Goal: Task Accomplishment & Management: Complete application form

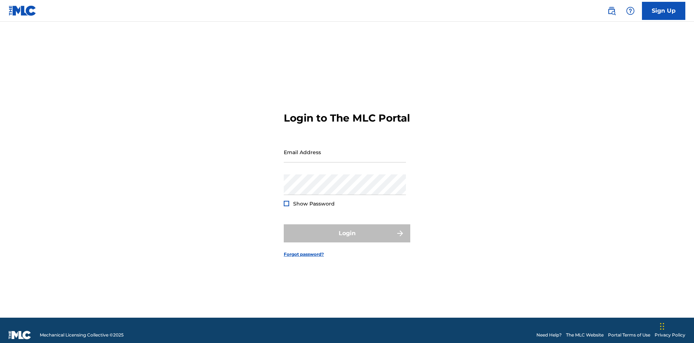
scroll to position [9, 0]
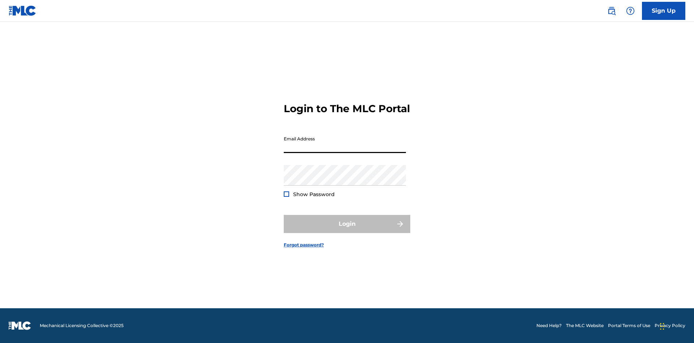
scroll to position [9, 0]
type input "[EMAIL_ADDRESS][DOMAIN_NAME]"
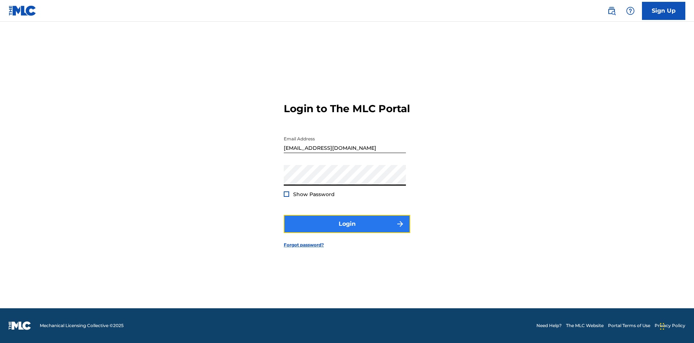
click at [347, 230] on button "Login" at bounding box center [347, 224] width 127 height 18
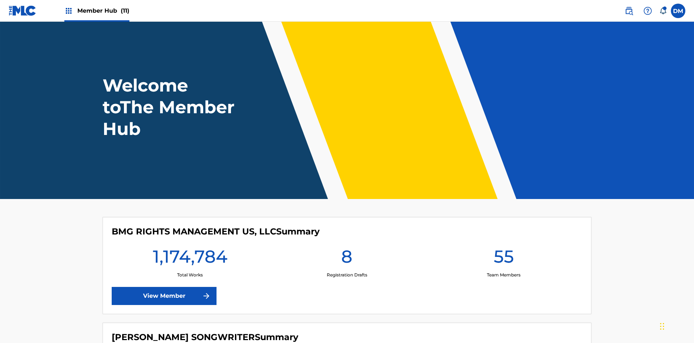
click at [103, 10] on span "Member Hub (11)" at bounding box center [103, 11] width 52 height 8
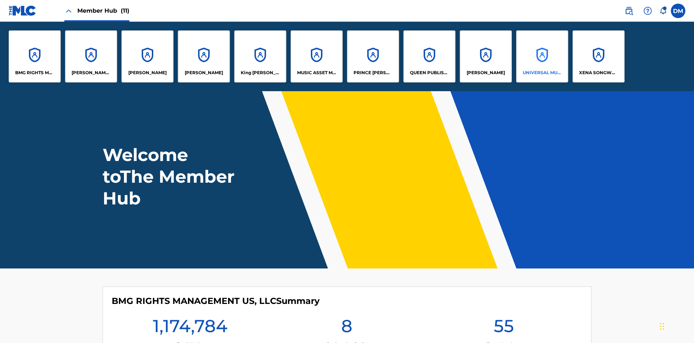
click at [542, 73] on p "UNIVERSAL MUSIC PUB GROUP" at bounding box center [542, 72] width 39 height 7
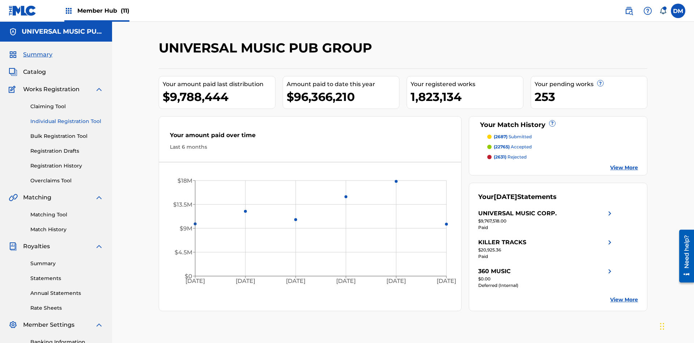
click at [67, 118] on link "Individual Registration Tool" at bounding box center [66, 122] width 73 height 8
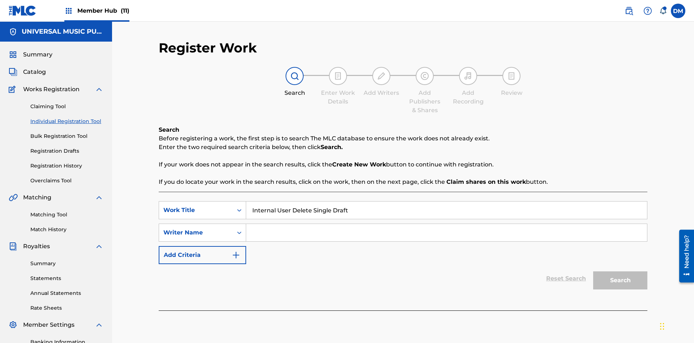
click at [447, 224] on input "Search Form" at bounding box center [446, 232] width 401 height 17
click at [620, 271] on button "Search" at bounding box center [620, 280] width 54 height 18
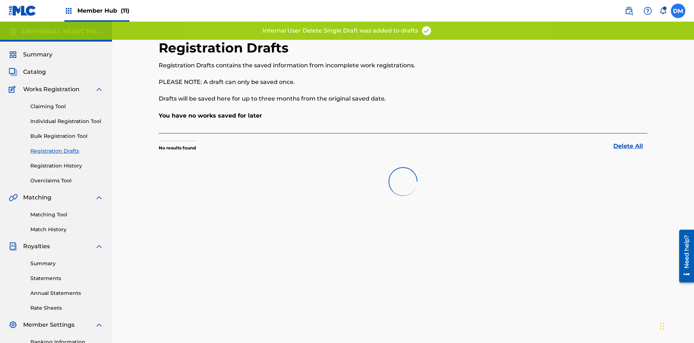
click at [678, 10] on label at bounding box center [678, 11] width 14 height 14
click at [678, 11] on input "[PERSON_NAME] [PERSON_NAME] [PERSON_NAME][EMAIL_ADDRESS][DOMAIN_NAME] Notificat…" at bounding box center [678, 11] width 0 height 0
click at [0, 0] on p "Log out" at bounding box center [0, 0] width 0 height 0
click at [678, 11] on input "[PERSON_NAME] [PERSON_NAME] [PERSON_NAME][EMAIL_ADDRESS][DOMAIN_NAME] Notificat…" at bounding box center [678, 11] width 0 height 0
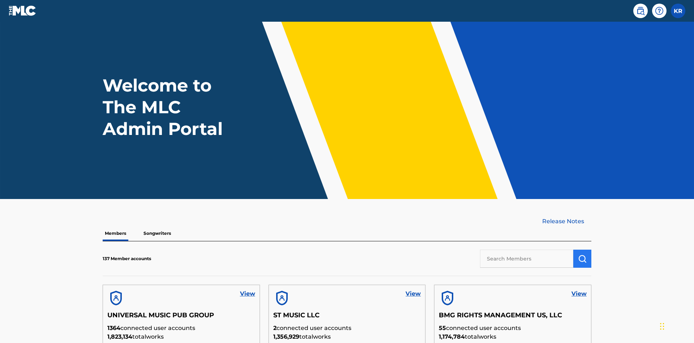
click at [527, 249] on input "text" at bounding box center [526, 258] width 93 height 18
type input "UNIVERSAL MUSIC PUB GROUP"
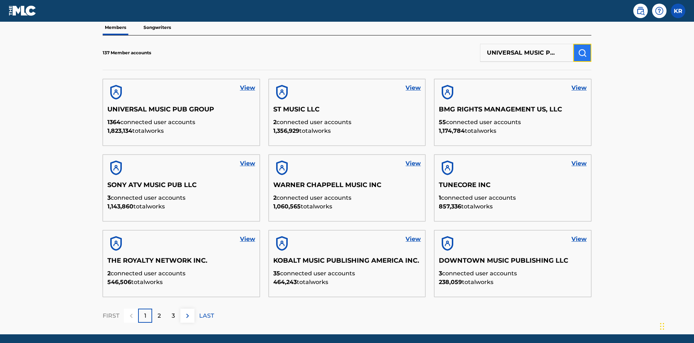
click at [583, 48] on img "submit" at bounding box center [582, 52] width 9 height 9
